Goal: Task Accomplishment & Management: Complete application form

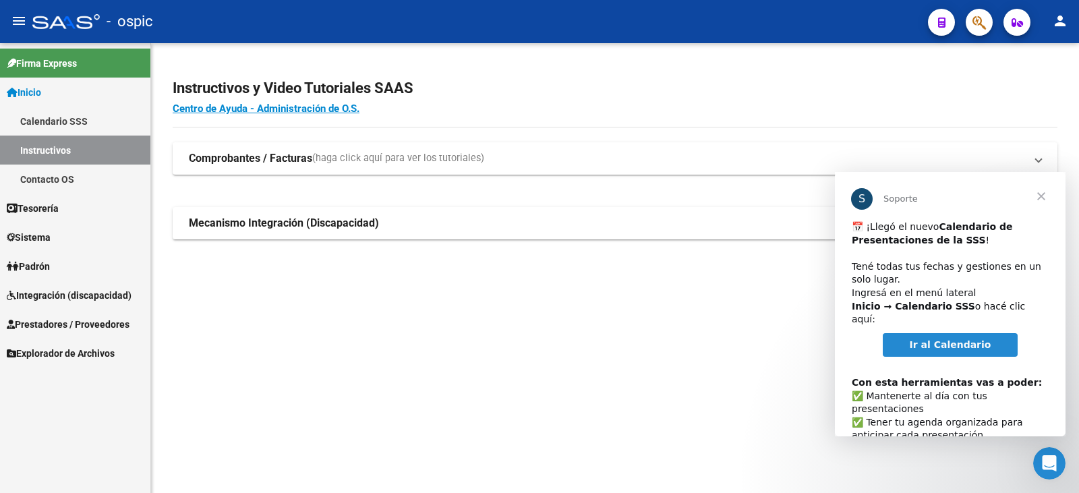
click at [1044, 198] on span "Cerrar" at bounding box center [1041, 196] width 49 height 49
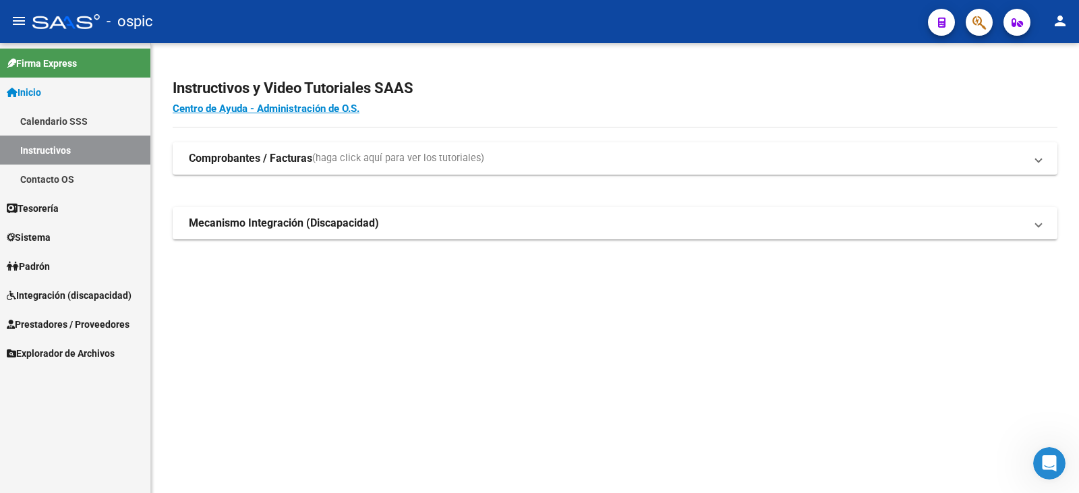
click at [53, 206] on span "Tesorería" at bounding box center [33, 208] width 52 height 15
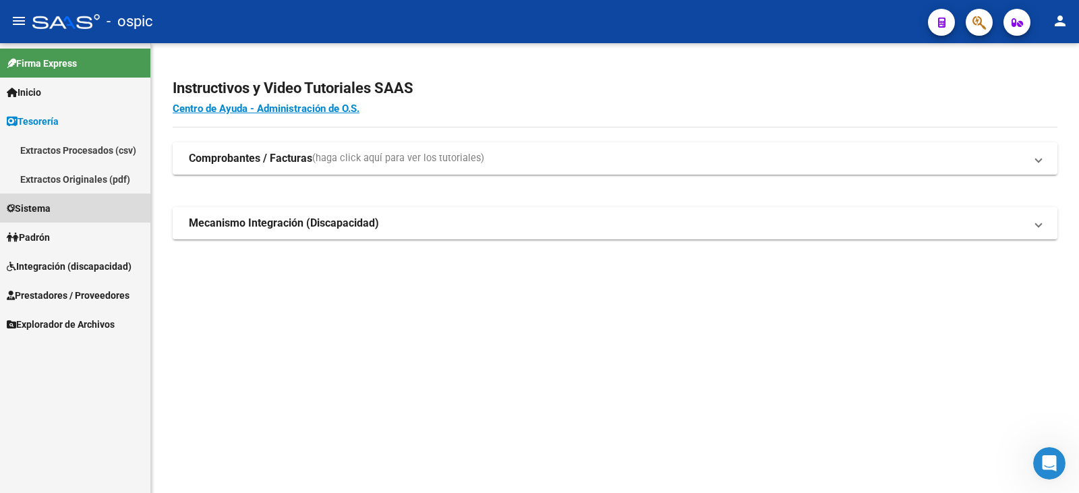
click at [51, 206] on span "Sistema" at bounding box center [29, 208] width 44 height 15
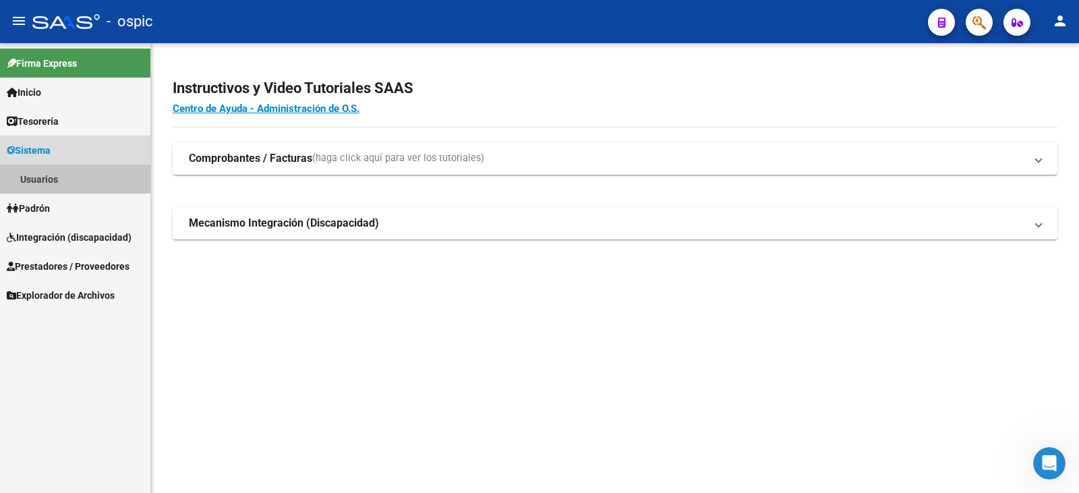
click at [44, 178] on link "Usuarios" at bounding box center [75, 179] width 150 height 29
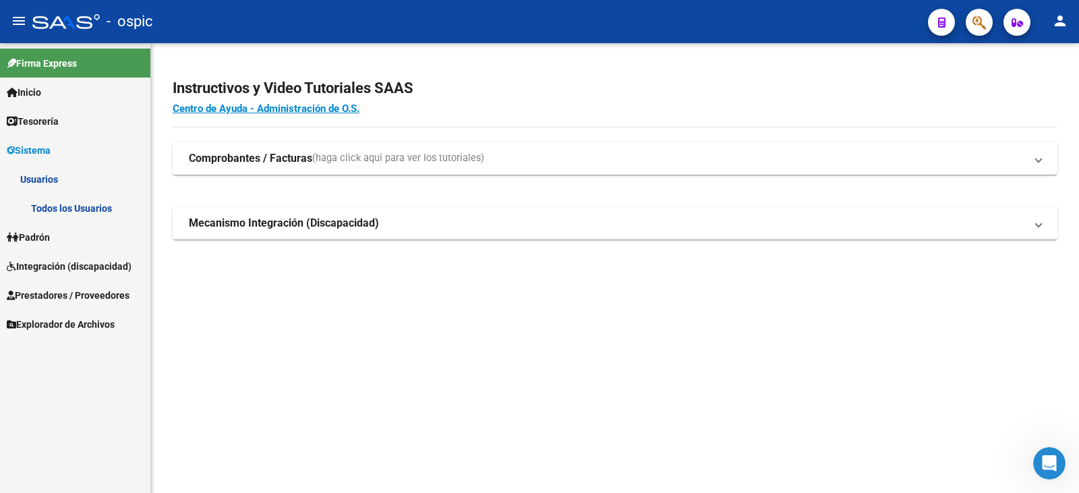
click at [78, 204] on link "Todos los Usuarios" at bounding box center [75, 208] width 150 height 29
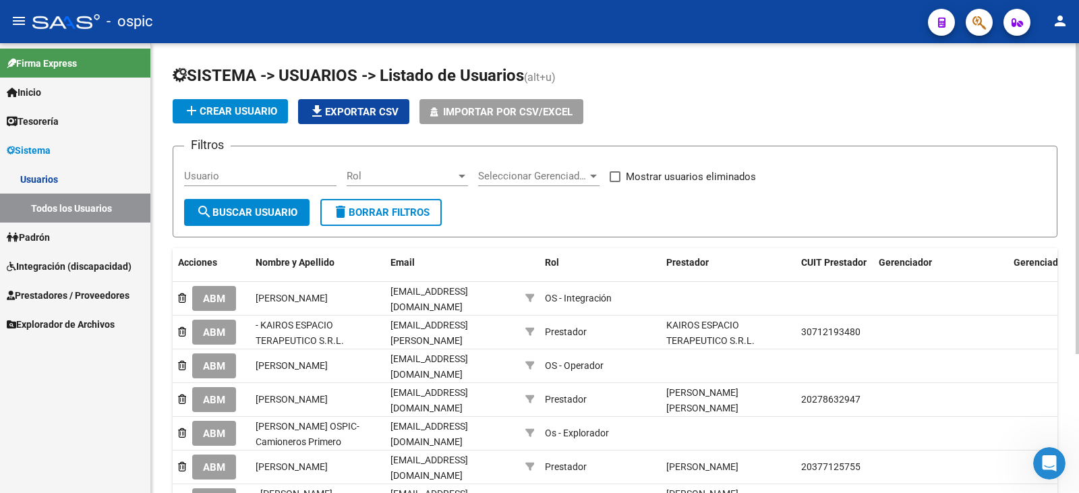
click at [252, 112] on span "add Crear Usuario" at bounding box center [230, 111] width 94 height 12
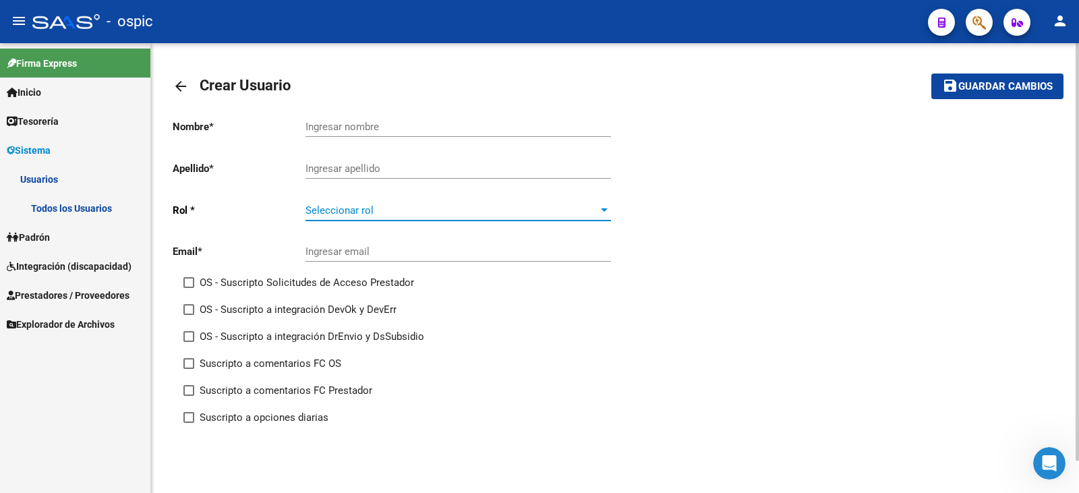
click at [417, 212] on span "Seleccionar rol" at bounding box center [451, 210] width 293 height 12
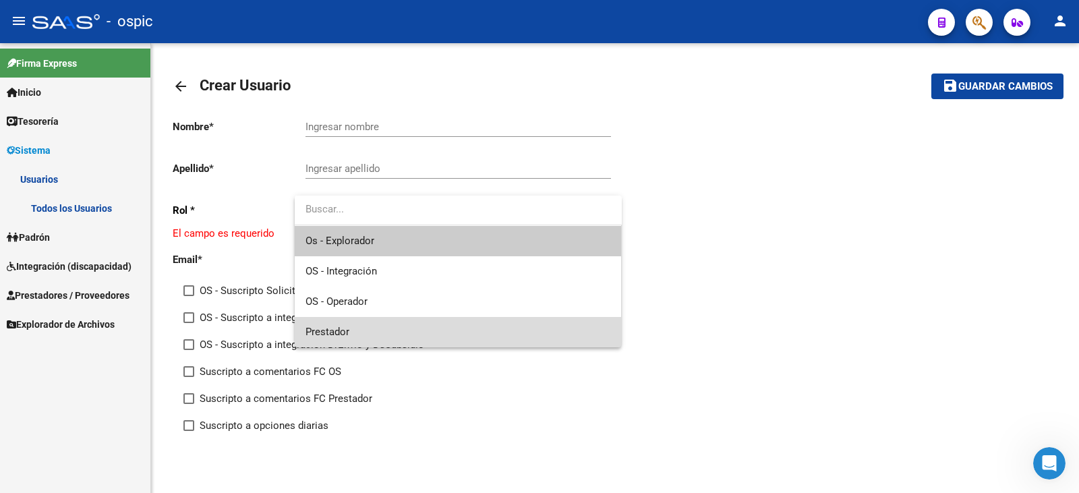
click at [358, 326] on span "Prestador" at bounding box center [457, 332] width 305 height 30
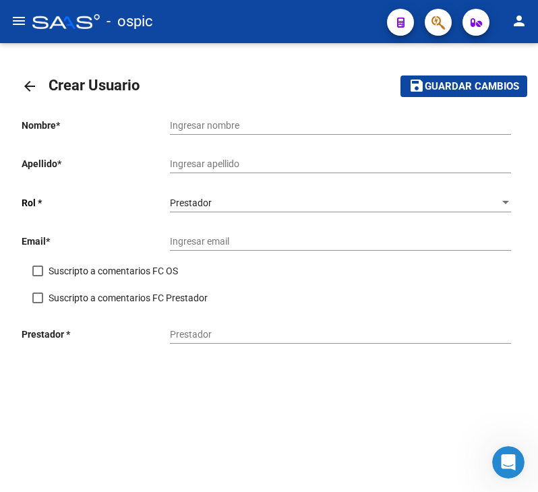
click at [207, 244] on input "Ingresar email" at bounding box center [340, 241] width 341 height 11
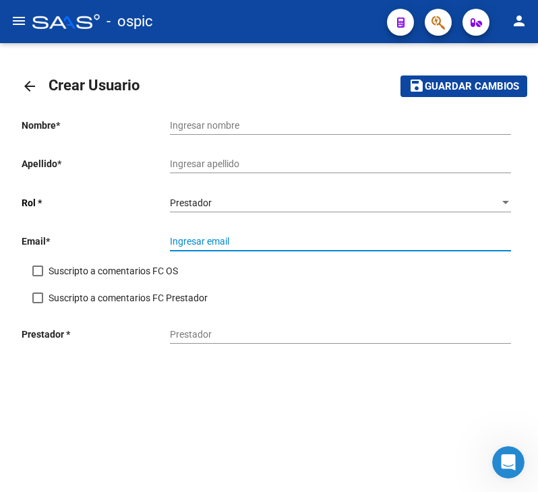
paste input "[EMAIL_ADDRESS][DOMAIN_NAME]"
click at [186, 241] on input "[EMAIL_ADDRESS][DOMAIN_NAME]" at bounding box center [340, 241] width 341 height 11
type input "[EMAIL_ADDRESS][DOMAIN_NAME]"
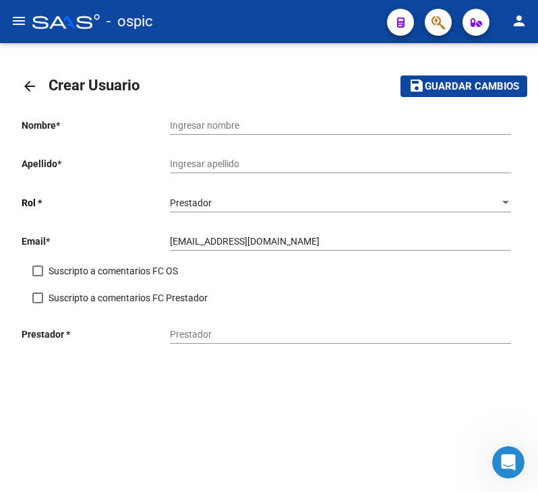
click at [169, 330] on p "Prestador *" at bounding box center [96, 334] width 148 height 15
click at [171, 330] on input "Prestador" at bounding box center [340, 334] width 341 height 11
type input "l"
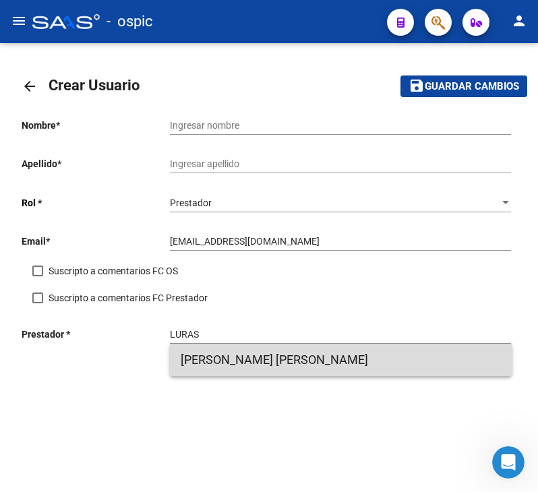
click at [241, 356] on span "[PERSON_NAME] [PERSON_NAME]" at bounding box center [341, 360] width 320 height 32
type input "[PERSON_NAME] [PERSON_NAME]"
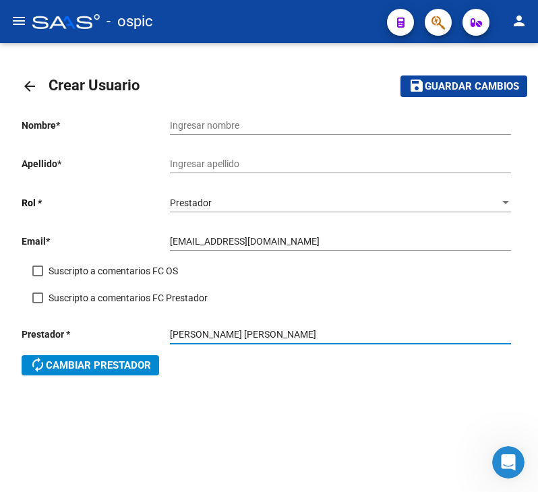
click at [221, 114] on div "Ingresar nombre" at bounding box center [340, 121] width 341 height 27
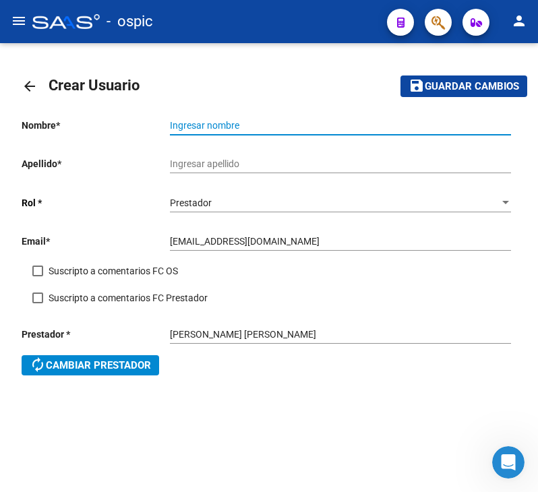
click at [218, 121] on input "Ingresar nombre" at bounding box center [340, 125] width 341 height 11
type input "[PERSON_NAME]"
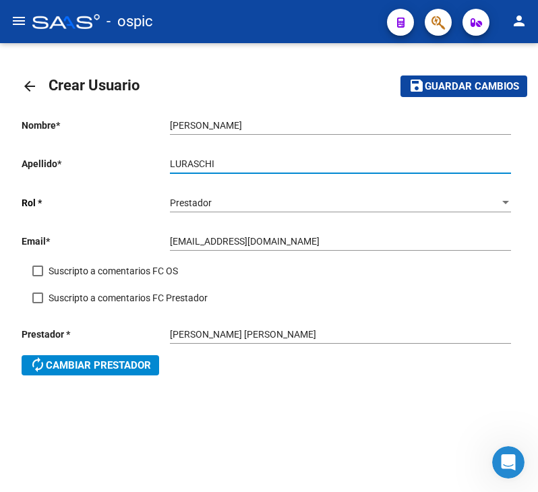
type input "LURASCHI"
click at [483, 90] on span "Guardar cambios" at bounding box center [472, 87] width 94 height 12
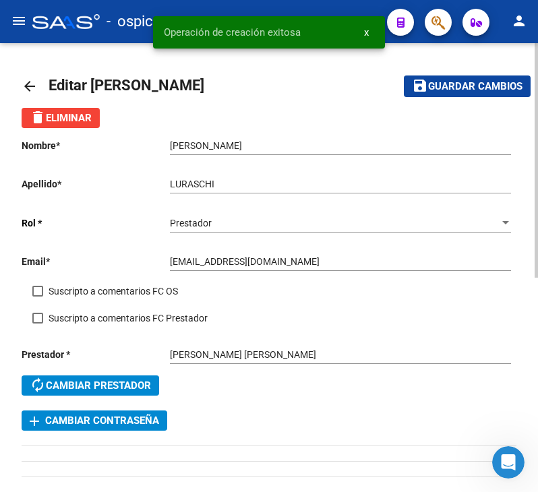
click at [20, 78] on div "arrow_back Editar [PERSON_NAME] save Guardar cambios delete Eliminar Nombre * […" at bounding box center [269, 472] width 538 height 858
click at [20, 82] on div "arrow_back Editar [PERSON_NAME] save Guardar cambios delete Eliminar Nombre * […" at bounding box center [269, 472] width 538 height 858
click at [28, 84] on mat-icon "arrow_back" at bounding box center [30, 86] width 16 height 16
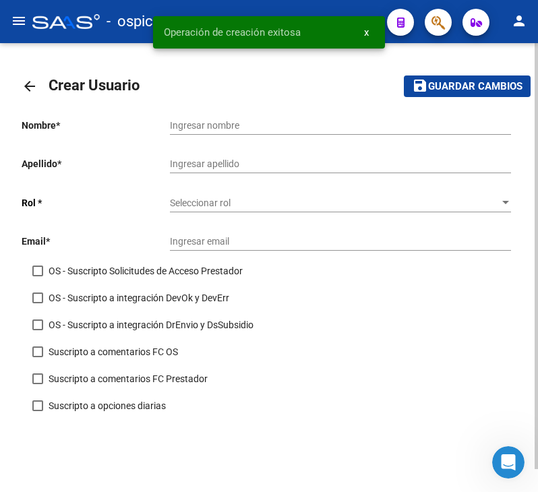
click at [224, 122] on input "Ingresar nombre" at bounding box center [340, 125] width 341 height 11
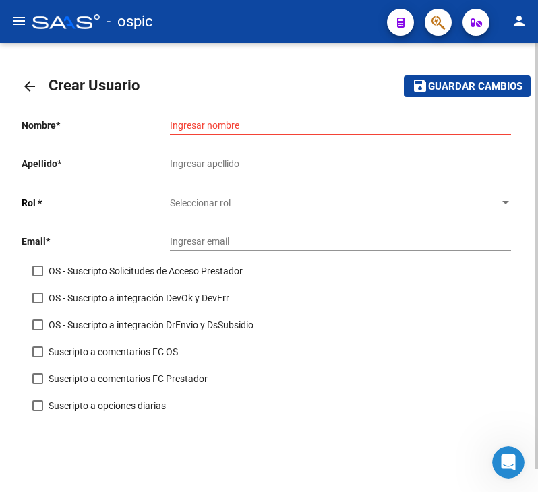
click at [196, 201] on span "Seleccionar rol" at bounding box center [334, 203] width 329 height 11
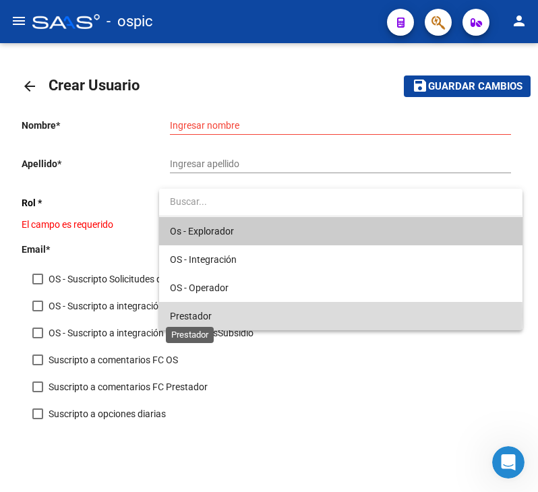
click at [183, 314] on span "Prestador" at bounding box center [191, 316] width 42 height 11
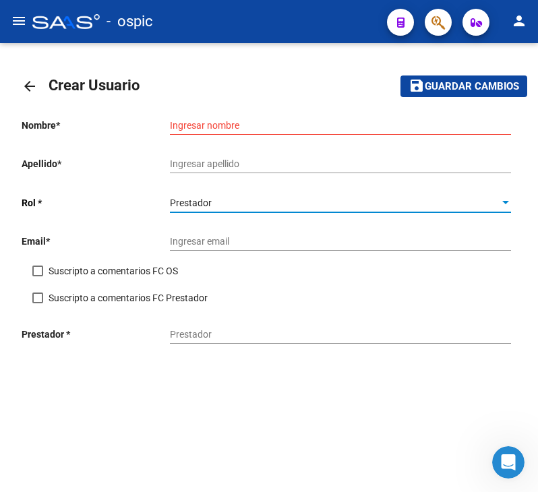
click at [183, 208] on span "Prestador" at bounding box center [191, 203] width 42 height 11
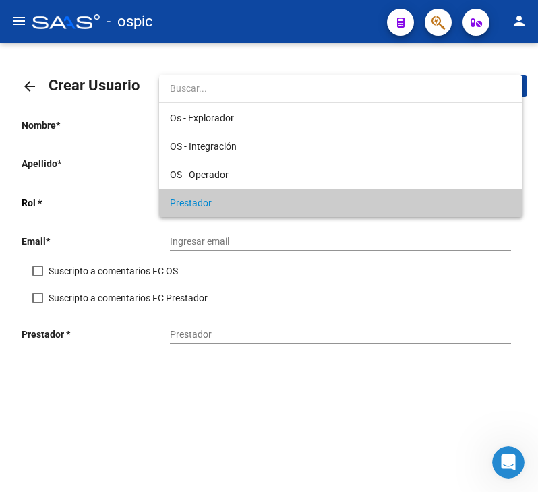
click at [184, 232] on div at bounding box center [269, 246] width 538 height 492
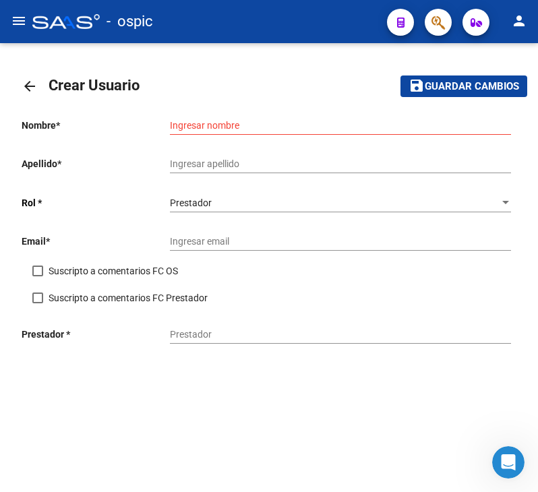
click at [185, 244] on input "Ingresar email" at bounding box center [340, 241] width 341 height 11
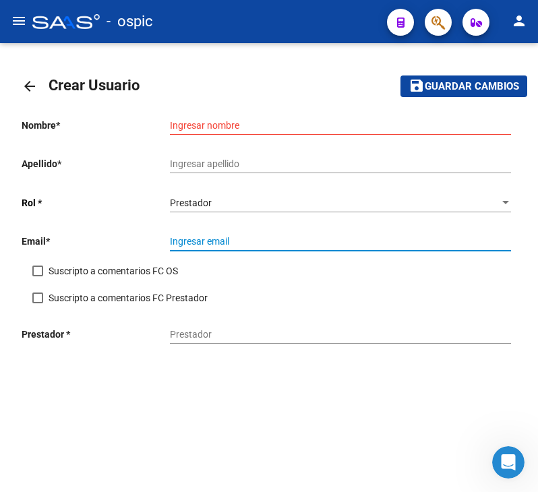
paste input "[EMAIL_ADDRESS][DOMAIN_NAME]"
type input "[EMAIL_ADDRESS][DOMAIN_NAME]"
click at [168, 236] on p "Email *" at bounding box center [96, 241] width 148 height 15
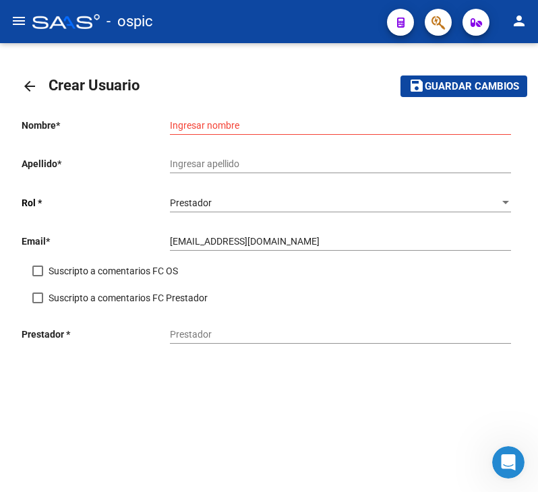
click at [172, 242] on input "[EMAIL_ADDRESS][DOMAIN_NAME]" at bounding box center [340, 241] width 341 height 11
click at [189, 119] on div "Ingresar nombre" at bounding box center [340, 121] width 341 height 27
click at [176, 127] on input "Ingresar nombre" at bounding box center [340, 125] width 341 height 11
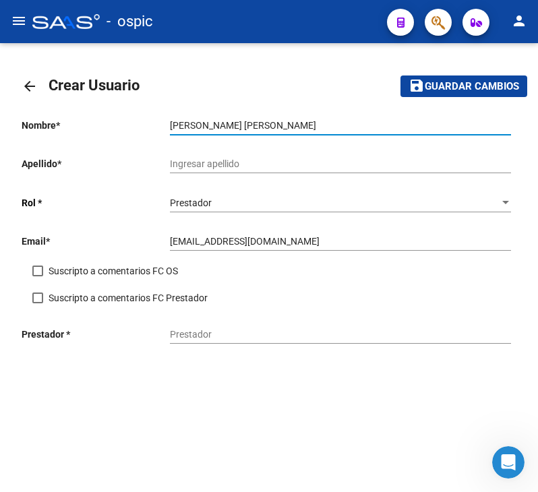
type input "[PERSON_NAME] [PERSON_NAME]"
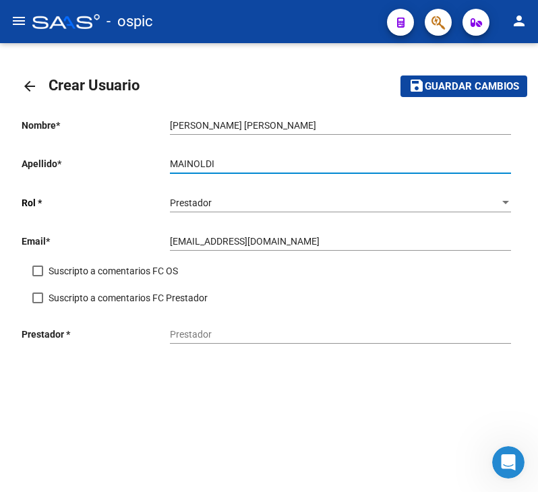
type input "MAINOLDI"
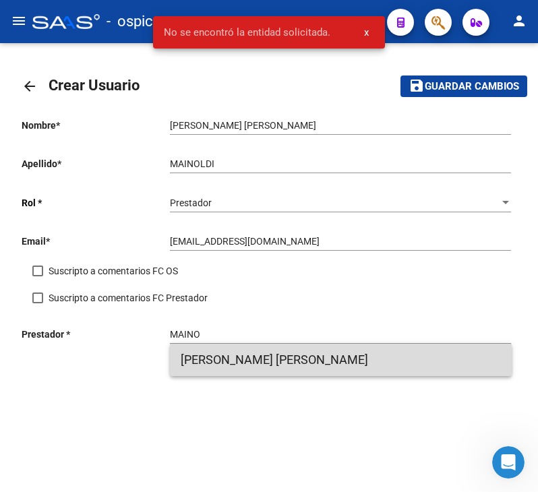
click at [212, 355] on span "[PERSON_NAME] [PERSON_NAME]" at bounding box center [341, 360] width 320 height 32
type input "[PERSON_NAME] [PERSON_NAME]"
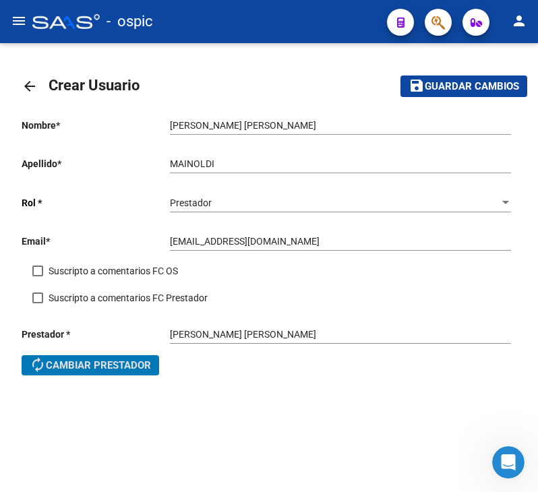
click at [411, 81] on mat-icon "save" at bounding box center [417, 86] width 16 height 16
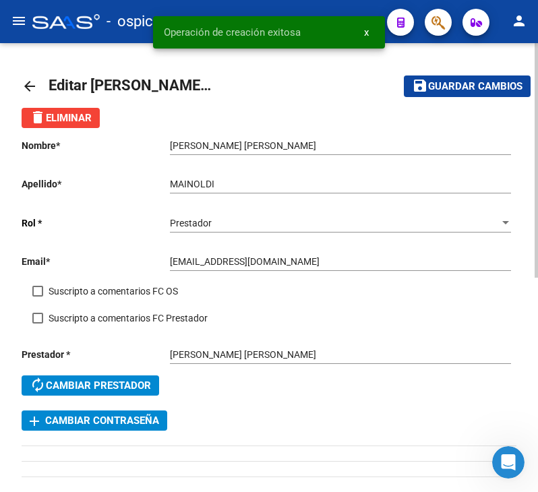
click at [26, 91] on mat-icon "arrow_back" at bounding box center [30, 86] width 16 height 16
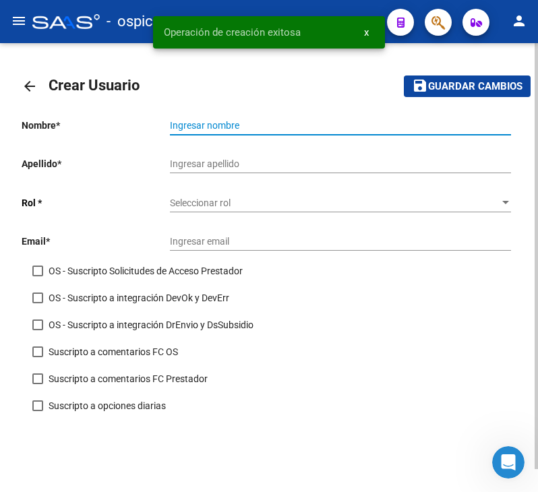
click at [201, 131] on input "Ingresar nombre" at bounding box center [340, 125] width 341 height 11
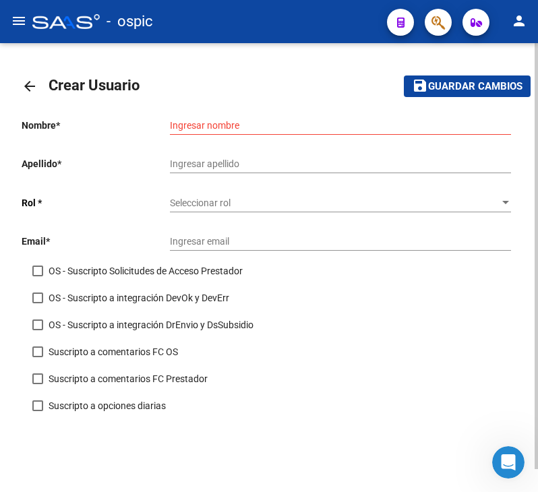
click at [212, 191] on div "Seleccionar rol Seleccionar rol" at bounding box center [340, 198] width 341 height 27
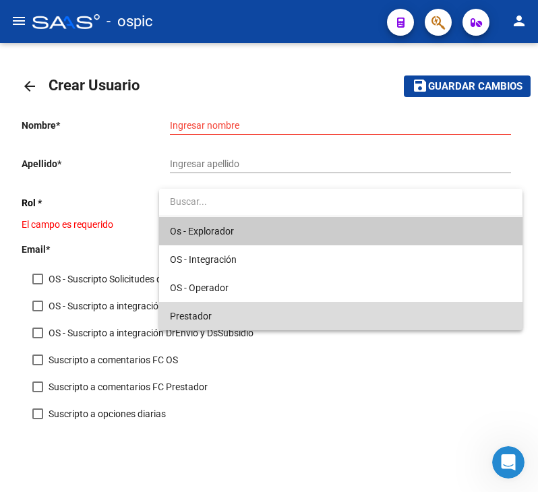
click at [183, 308] on span "Prestador" at bounding box center [340, 316] width 341 height 28
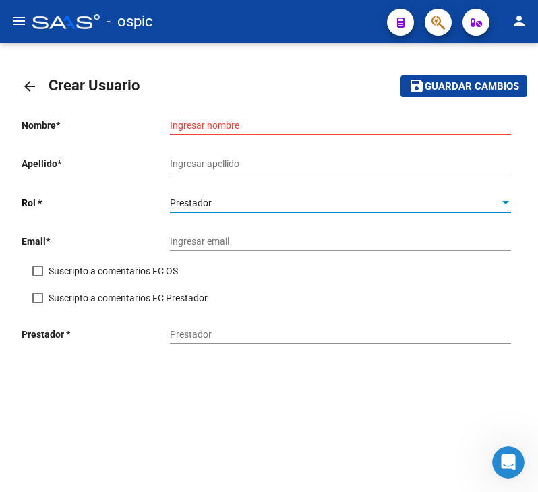
click at [187, 245] on input "Ingresar email" at bounding box center [340, 241] width 341 height 11
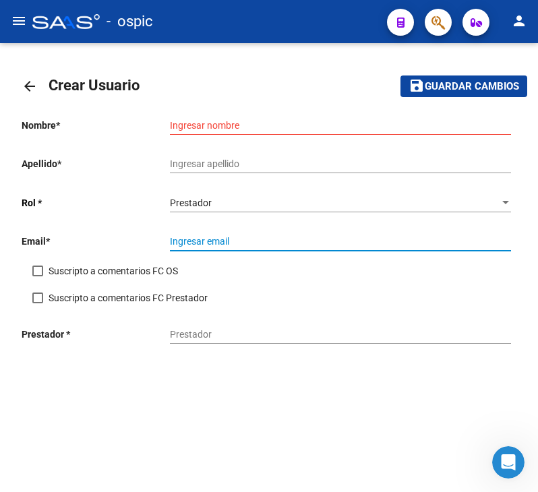
paste input "[EMAIL_ADDRESS][DOMAIN_NAME]"
type input "[EMAIL_ADDRESS][DOMAIN_NAME]"
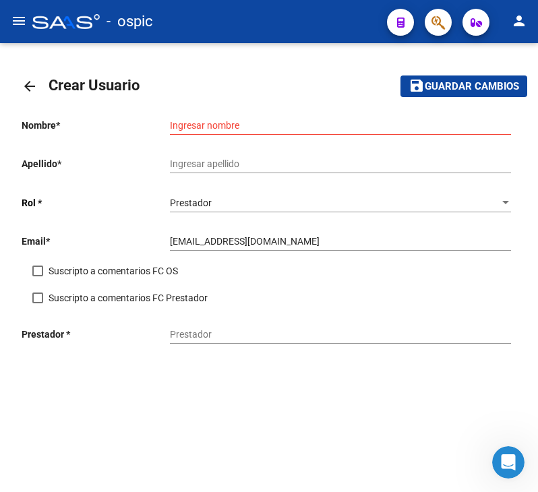
click at [189, 327] on div "Prestador" at bounding box center [340, 330] width 341 height 27
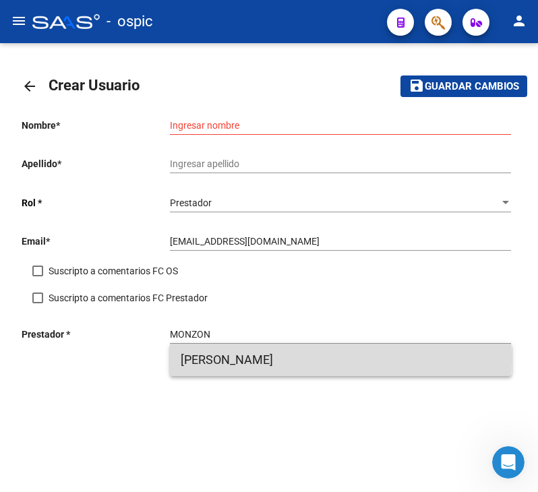
click at [204, 359] on span "[PERSON_NAME]" at bounding box center [341, 360] width 320 height 32
type input "[PERSON_NAME]"
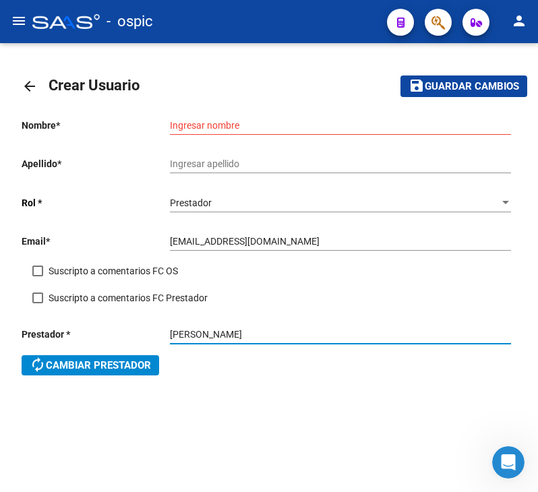
click at [216, 123] on input "Ingresar nombre" at bounding box center [340, 125] width 341 height 11
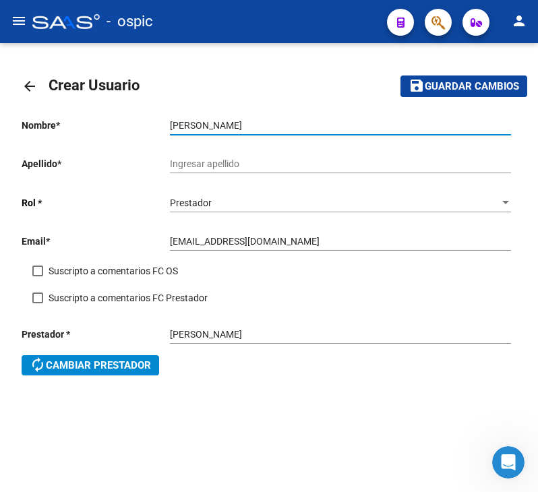
type input "[PERSON_NAME]"
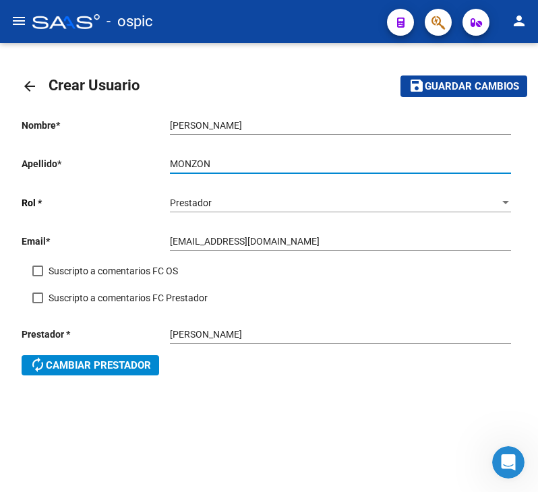
type input "MONZON"
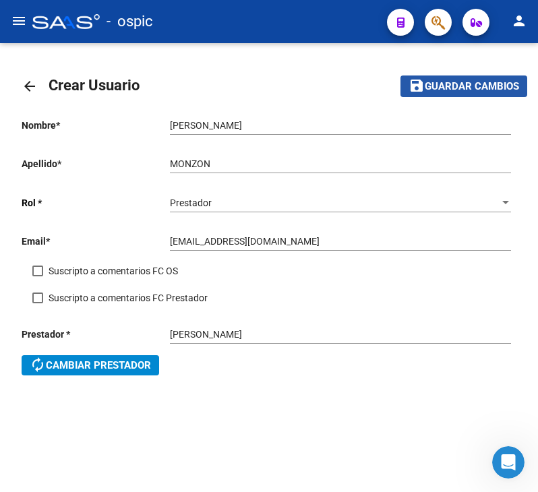
click at [500, 84] on span "Guardar cambios" at bounding box center [472, 87] width 94 height 12
